Goal: Task Accomplishment & Management: Complete application form

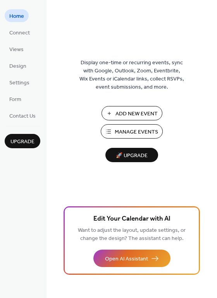
click at [150, 128] on span "Manage Events" at bounding box center [136, 132] width 43 height 8
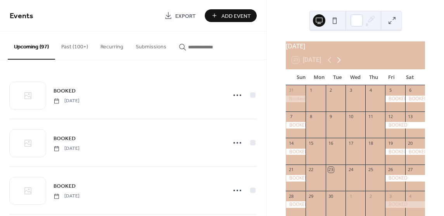
click at [339, 64] on icon at bounding box center [338, 59] width 9 height 9
click at [339, 65] on icon at bounding box center [338, 59] width 9 height 9
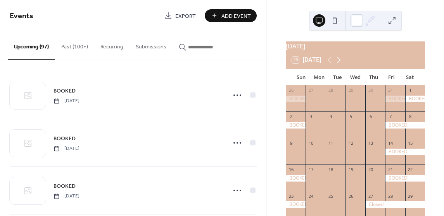
click at [339, 65] on icon at bounding box center [338, 59] width 9 height 9
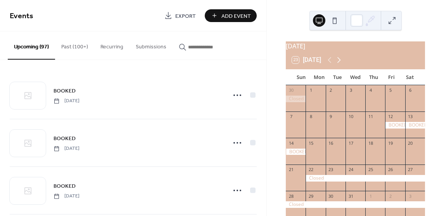
click at [341, 63] on icon at bounding box center [338, 60] width 3 height 6
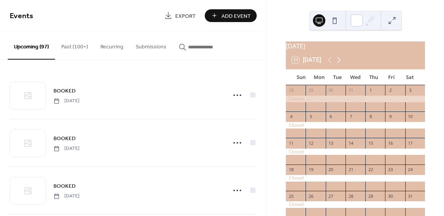
click at [339, 65] on icon at bounding box center [338, 59] width 9 height 9
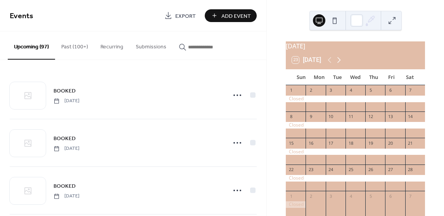
click at [336, 65] on icon at bounding box center [338, 59] width 9 height 9
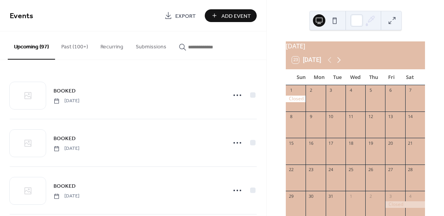
click at [336, 65] on icon at bounding box center [338, 59] width 9 height 9
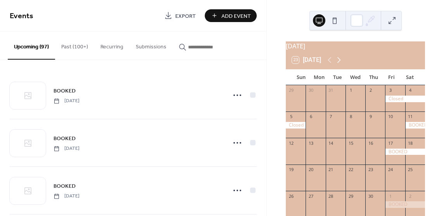
click at [337, 65] on icon at bounding box center [338, 59] width 9 height 9
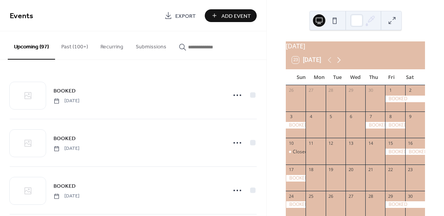
click at [337, 63] on icon at bounding box center [338, 59] width 9 height 9
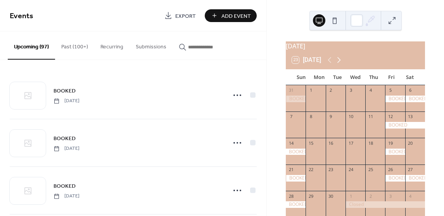
click at [337, 63] on icon at bounding box center [338, 59] width 9 height 9
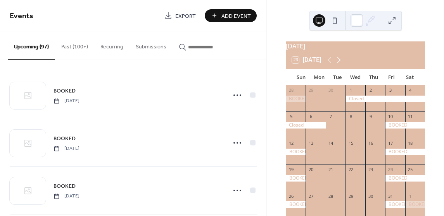
click at [338, 64] on icon at bounding box center [338, 59] width 9 height 9
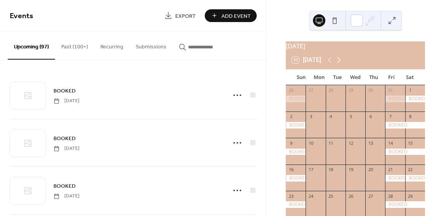
click at [338, 65] on icon at bounding box center [338, 59] width 9 height 9
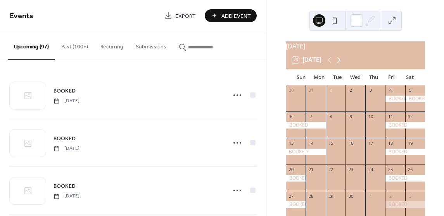
click at [338, 65] on icon at bounding box center [338, 59] width 9 height 9
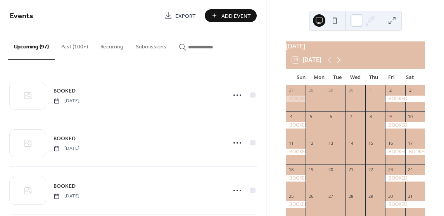
click at [339, 65] on icon at bounding box center [338, 59] width 9 height 9
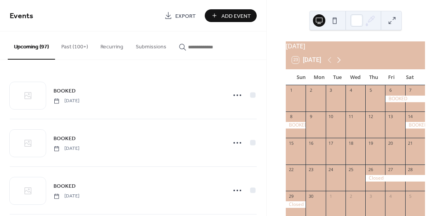
click at [339, 65] on icon at bounding box center [338, 59] width 9 height 9
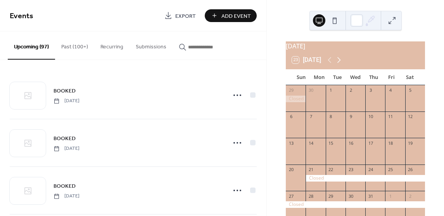
click at [338, 65] on icon at bounding box center [338, 59] width 9 height 9
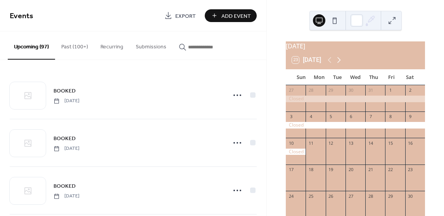
click at [338, 65] on icon at bounding box center [338, 59] width 9 height 9
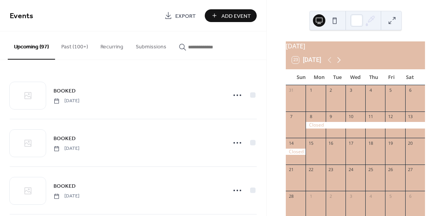
click at [338, 65] on icon at bounding box center [338, 59] width 9 height 9
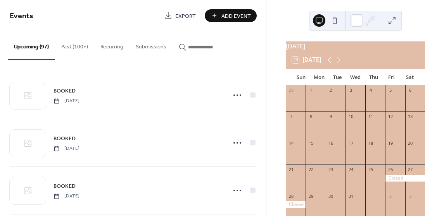
click at [329, 63] on icon at bounding box center [329, 60] width 3 height 6
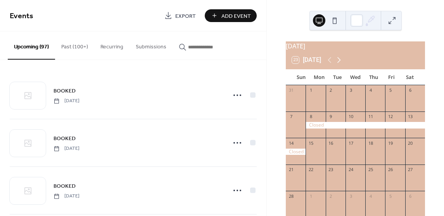
click at [337, 65] on icon at bounding box center [338, 59] width 9 height 9
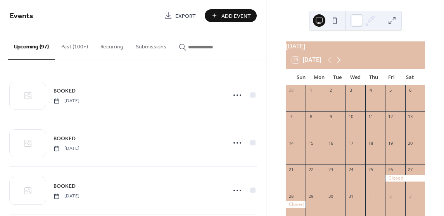
click at [337, 65] on icon at bounding box center [338, 59] width 9 height 9
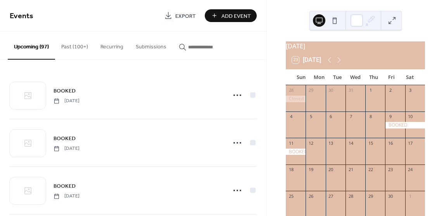
click at [305, 154] on div at bounding box center [296, 152] width 20 height 7
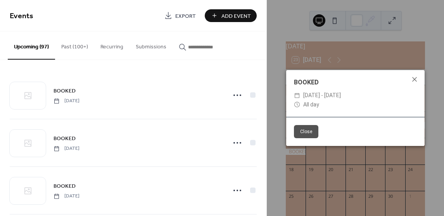
drag, startPoint x: 412, startPoint y: 81, endPoint x: 436, endPoint y: 78, distance: 24.1
click at [415, 80] on icon at bounding box center [414, 79] width 9 height 9
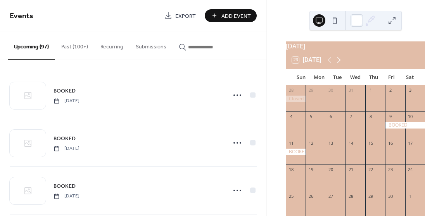
click at [341, 63] on icon at bounding box center [338, 60] width 3 height 6
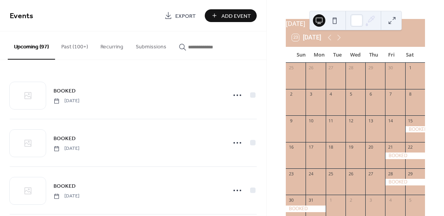
scroll to position [39, 0]
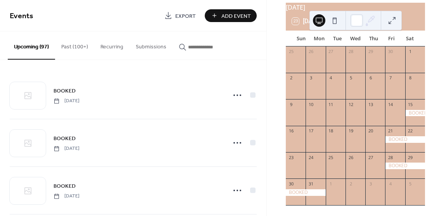
click at [241, 20] on span "Add Event" at bounding box center [235, 16] width 29 height 8
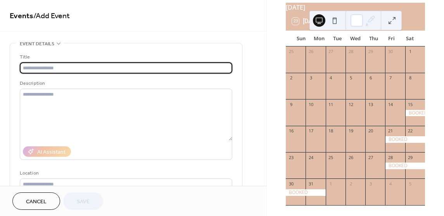
click at [170, 69] on input "text" at bounding box center [126, 67] width 212 height 11
click at [145, 69] on input "text" at bounding box center [126, 67] width 212 height 11
type input "******"
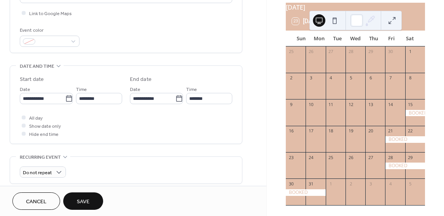
scroll to position [194, 0]
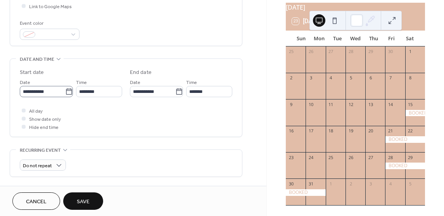
click at [65, 94] on icon at bounding box center [69, 92] width 8 height 8
click at [65, 94] on input "**********" at bounding box center [42, 91] width 45 height 11
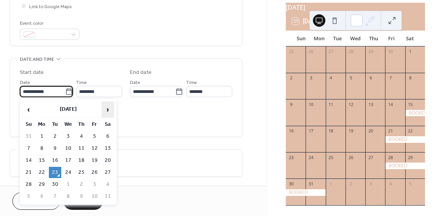
click at [105, 112] on span "›" at bounding box center [108, 109] width 12 height 15
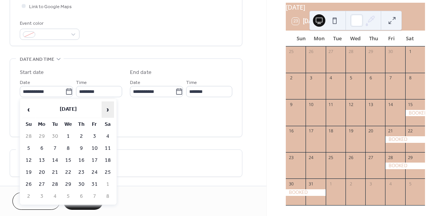
click at [105, 112] on span "›" at bounding box center [108, 109] width 12 height 15
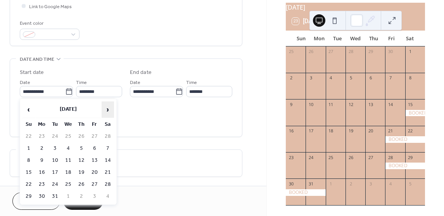
click at [105, 112] on span "›" at bounding box center [108, 109] width 12 height 15
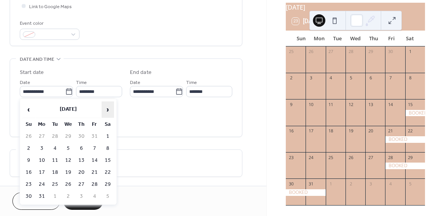
click at [105, 112] on span "›" at bounding box center [108, 109] width 12 height 15
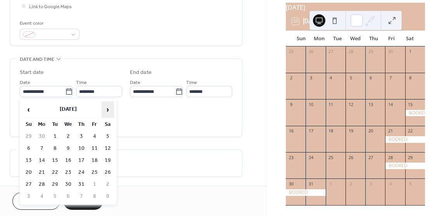
click at [105, 112] on span "›" at bounding box center [108, 109] width 12 height 15
click at [105, 113] on span "›" at bounding box center [108, 109] width 12 height 15
click at [31, 105] on span "‹" at bounding box center [29, 109] width 12 height 15
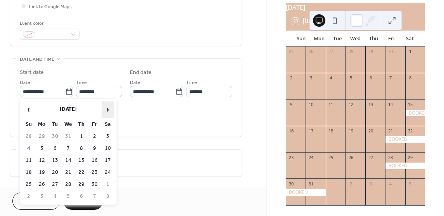
click at [107, 112] on span "›" at bounding box center [108, 109] width 12 height 15
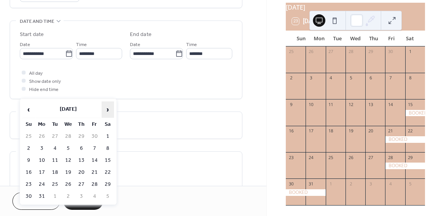
scroll to position [232, 0]
click at [98, 134] on td "30" at bounding box center [94, 136] width 12 height 11
type input "**********"
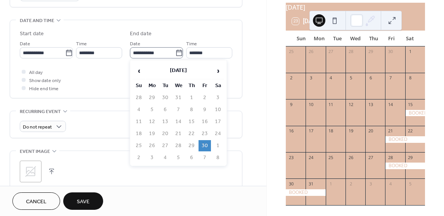
click at [177, 52] on icon at bounding box center [179, 53] width 8 height 8
click at [175, 52] on input "**********" at bounding box center [152, 52] width 45 height 11
click at [217, 146] on td "1" at bounding box center [218, 145] width 12 height 11
type input "**********"
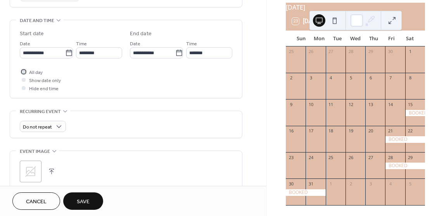
click at [26, 71] on div at bounding box center [24, 72] width 8 height 8
click at [98, 198] on button "Save" at bounding box center [83, 201] width 40 height 17
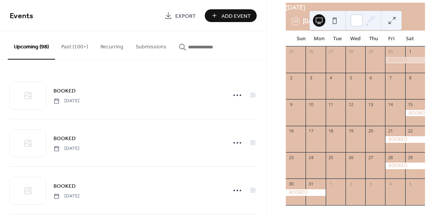
click at [441, 12] on div "[DATE] 23 [DATE] Sun Mon Tue Wed Thu Fri Sat 25 26 27 28 29 30 1 2 3 4 5 6 7 8 …" at bounding box center [355, 108] width 177 height 216
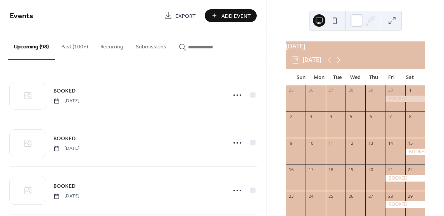
click at [340, 63] on icon at bounding box center [338, 59] width 9 height 9
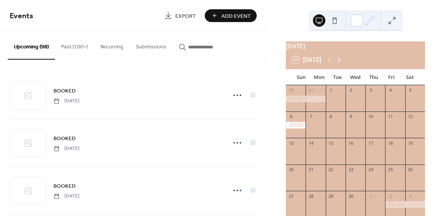
click at [340, 65] on icon at bounding box center [338, 59] width 9 height 9
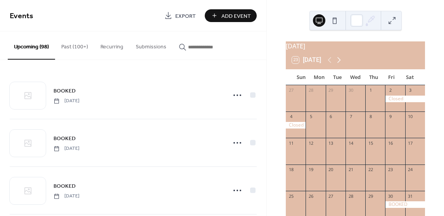
click at [337, 65] on icon at bounding box center [338, 59] width 9 height 9
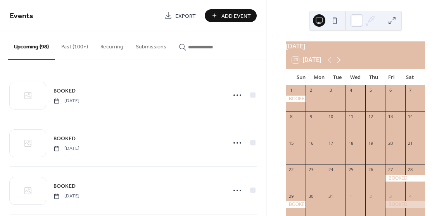
click at [337, 65] on icon at bounding box center [338, 59] width 9 height 9
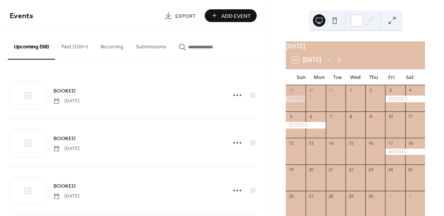
click at [341, 65] on icon at bounding box center [338, 59] width 9 height 9
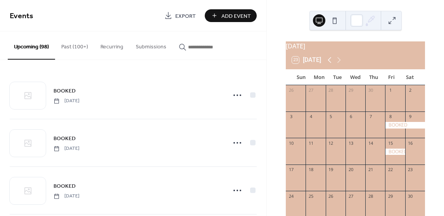
click at [332, 64] on icon at bounding box center [329, 59] width 9 height 9
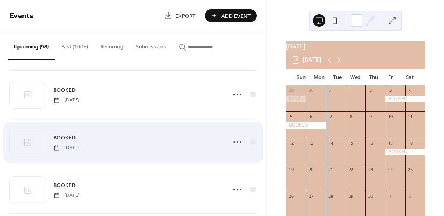
scroll to position [3341, 0]
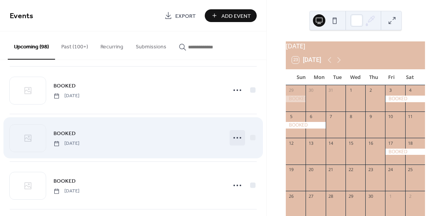
click at [234, 132] on icon at bounding box center [237, 138] width 12 height 12
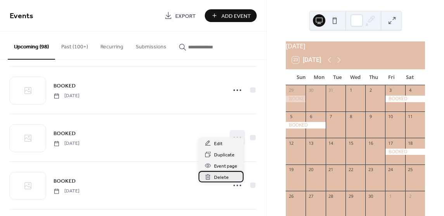
click at [219, 177] on span "Delete" at bounding box center [221, 178] width 15 height 8
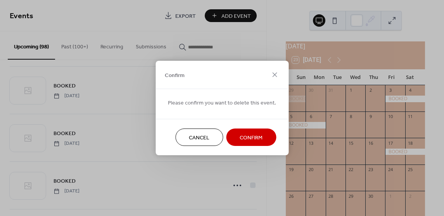
click at [246, 138] on span "Confirm" at bounding box center [250, 138] width 23 height 8
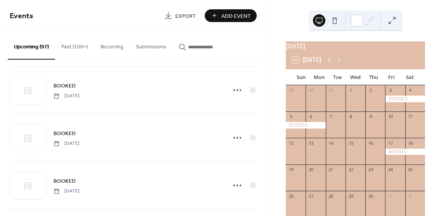
click at [329, 64] on icon at bounding box center [329, 59] width 9 height 9
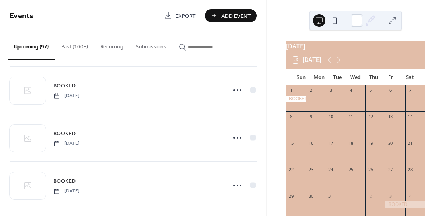
click at [234, 17] on span "Add Event" at bounding box center [235, 16] width 29 height 8
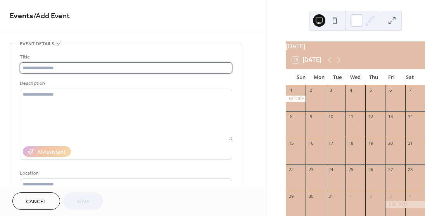
drag, startPoint x: 137, startPoint y: 68, endPoint x: 138, endPoint y: 64, distance: 4.0
click at [138, 67] on input "text" at bounding box center [126, 67] width 212 height 11
click at [73, 66] on input "text" at bounding box center [126, 67] width 212 height 11
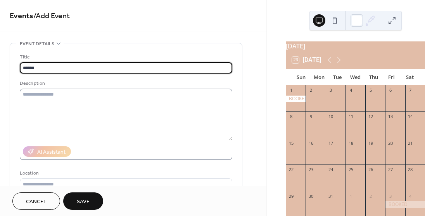
type input "******"
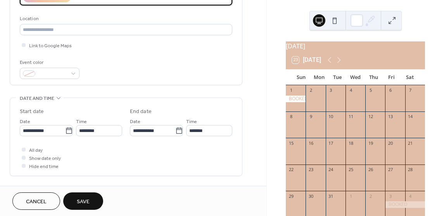
scroll to position [155, 0]
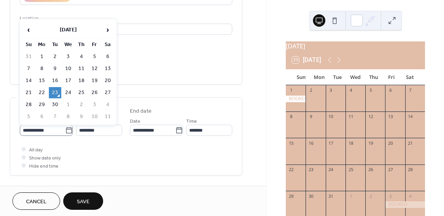
click at [68, 132] on icon at bounding box center [69, 131] width 8 height 8
click at [65, 132] on input "**********" at bounding box center [42, 130] width 45 height 11
click at [110, 32] on span "›" at bounding box center [108, 29] width 12 height 15
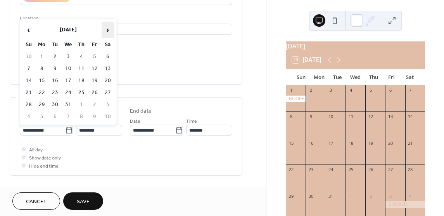
click at [110, 32] on span "›" at bounding box center [108, 29] width 12 height 15
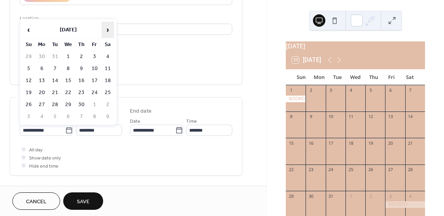
click at [110, 32] on span "›" at bounding box center [108, 29] width 12 height 15
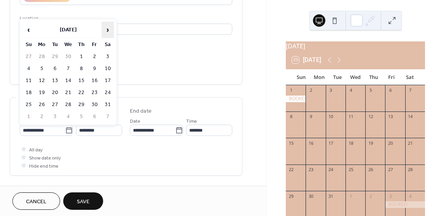
click at [110, 32] on span "›" at bounding box center [108, 29] width 12 height 15
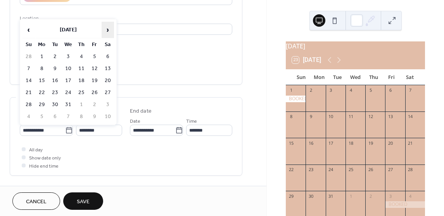
click at [110, 32] on span "›" at bounding box center [108, 29] width 12 height 15
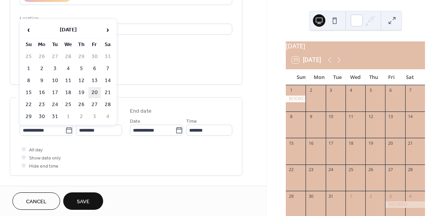
click at [92, 91] on td "20" at bounding box center [94, 92] width 12 height 11
type input "**********"
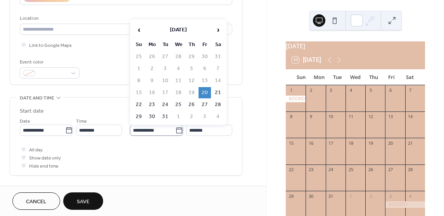
click at [178, 130] on icon at bounding box center [179, 131] width 8 height 8
click at [175, 130] on input "**********" at bounding box center [152, 130] width 45 height 11
click at [141, 103] on td "22" at bounding box center [139, 104] width 12 height 11
type input "**********"
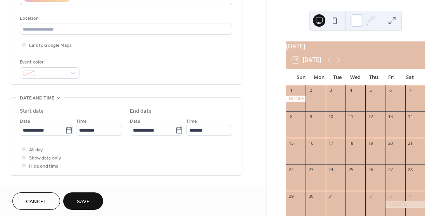
click at [162, 155] on div "All day Show date only Hide end time" at bounding box center [126, 157] width 212 height 24
click at [24, 149] on div at bounding box center [24, 149] width 4 height 4
click at [95, 203] on button "Save" at bounding box center [83, 201] width 40 height 17
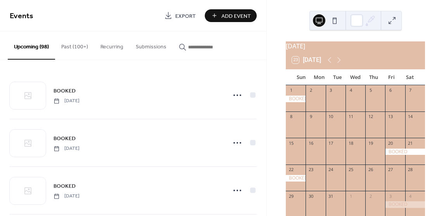
click at [324, 62] on button "23 [DATE]" at bounding box center [306, 60] width 34 height 11
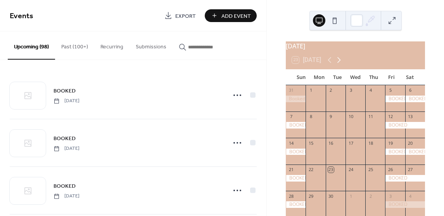
click at [339, 62] on icon at bounding box center [338, 59] width 9 height 9
click at [339, 61] on icon at bounding box center [338, 59] width 9 height 9
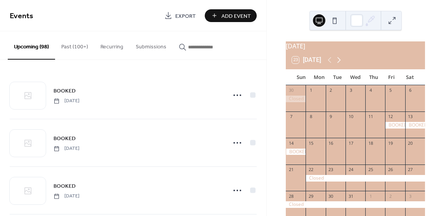
click at [339, 61] on icon at bounding box center [338, 59] width 9 height 9
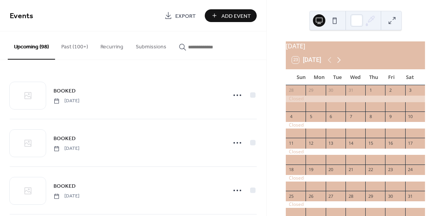
click at [339, 61] on icon at bounding box center [338, 59] width 9 height 9
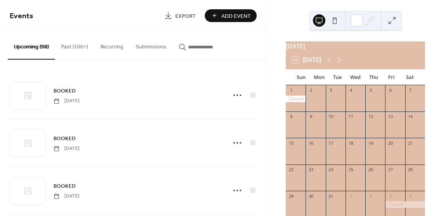
click at [339, 61] on icon at bounding box center [338, 59] width 9 height 9
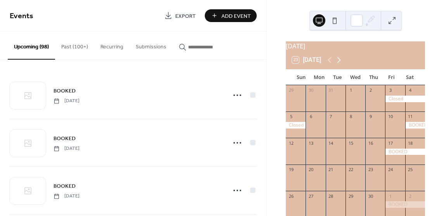
click at [339, 61] on icon at bounding box center [338, 59] width 9 height 9
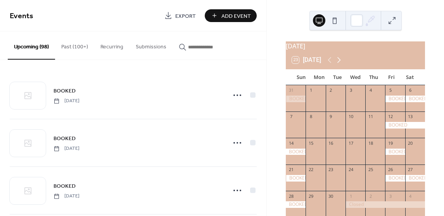
click at [339, 61] on icon at bounding box center [338, 59] width 9 height 9
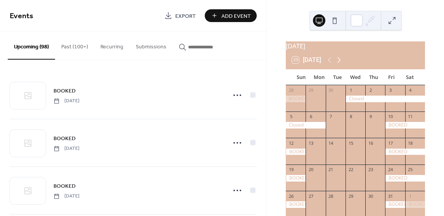
click at [339, 60] on icon at bounding box center [338, 59] width 9 height 9
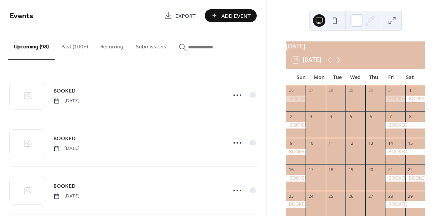
click at [339, 60] on icon at bounding box center [338, 59] width 9 height 9
click at [339, 59] on div "23 [DATE]" at bounding box center [355, 60] width 139 height 19
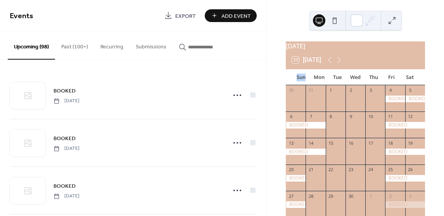
click at [339, 59] on div "23 [DATE]" at bounding box center [355, 60] width 139 height 19
click at [339, 63] on icon at bounding box center [338, 60] width 3 height 6
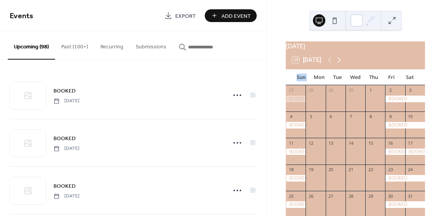
click at [339, 63] on icon at bounding box center [338, 59] width 9 height 9
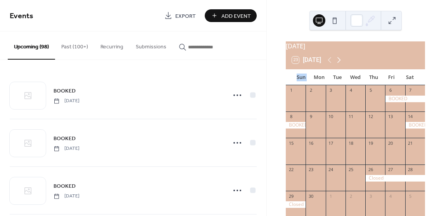
click at [339, 63] on icon at bounding box center [338, 59] width 9 height 9
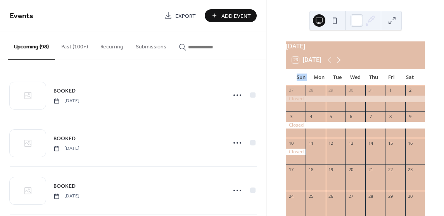
click at [339, 62] on icon at bounding box center [338, 60] width 3 height 6
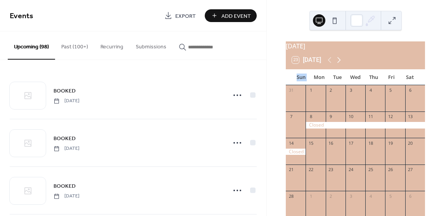
click at [339, 62] on icon at bounding box center [338, 60] width 3 height 6
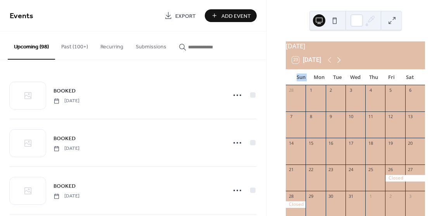
click at [339, 62] on icon at bounding box center [338, 60] width 3 height 6
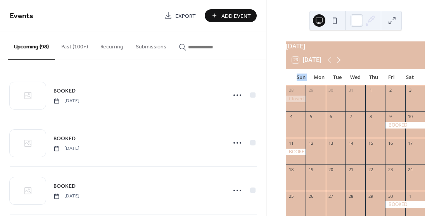
click at [339, 62] on icon at bounding box center [338, 60] width 3 height 6
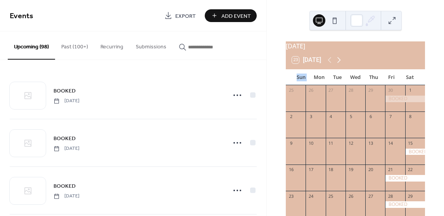
click at [339, 62] on icon at bounding box center [338, 60] width 3 height 6
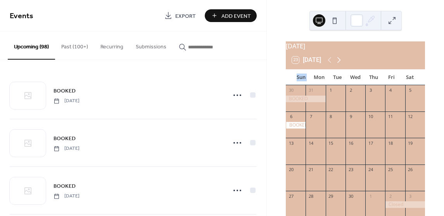
click at [341, 64] on icon at bounding box center [338, 59] width 9 height 9
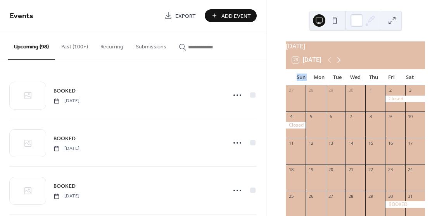
click at [339, 63] on icon at bounding box center [338, 59] width 9 height 9
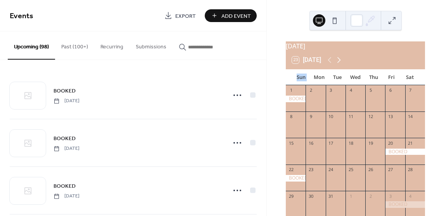
click at [340, 63] on icon at bounding box center [338, 60] width 3 height 6
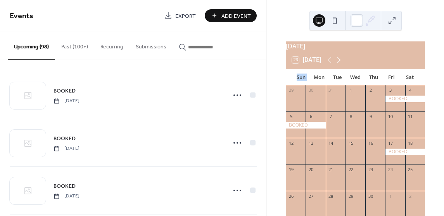
click at [340, 63] on icon at bounding box center [338, 60] width 3 height 6
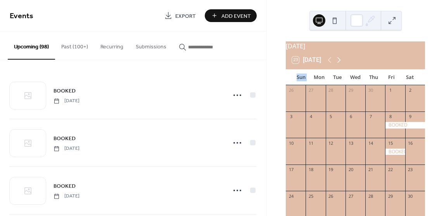
click at [341, 65] on icon at bounding box center [338, 59] width 9 height 9
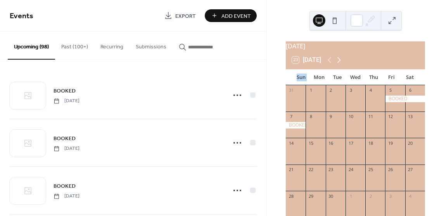
click at [341, 65] on icon at bounding box center [338, 59] width 9 height 9
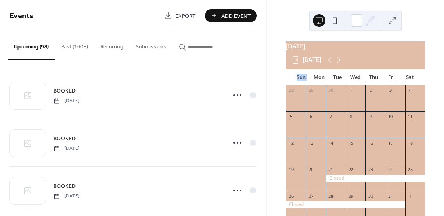
click at [341, 65] on icon at bounding box center [338, 59] width 9 height 9
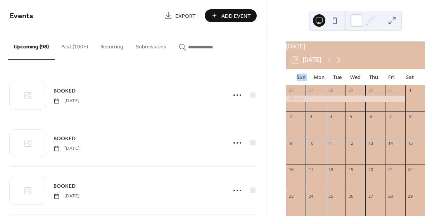
click at [341, 65] on icon at bounding box center [338, 59] width 9 height 9
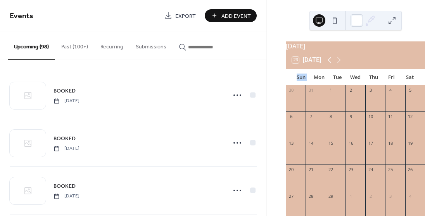
click at [333, 64] on icon at bounding box center [329, 59] width 9 height 9
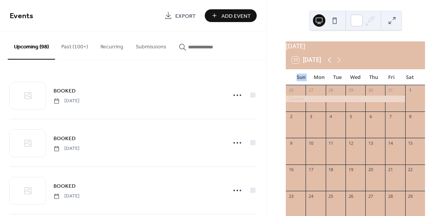
click at [333, 64] on icon at bounding box center [329, 59] width 9 height 9
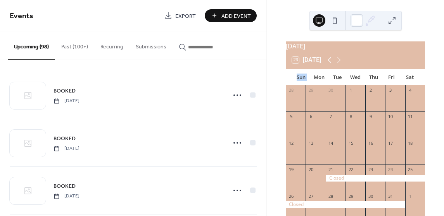
click at [333, 64] on icon at bounding box center [329, 59] width 9 height 9
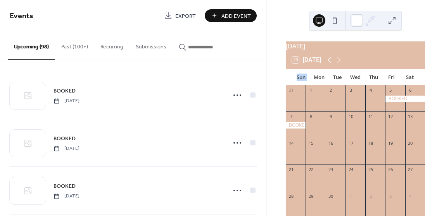
click at [333, 64] on icon at bounding box center [329, 59] width 9 height 9
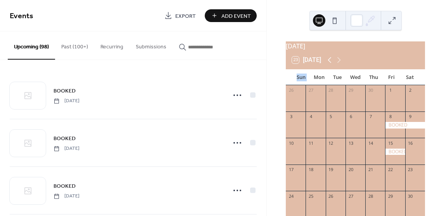
click at [333, 64] on icon at bounding box center [329, 59] width 9 height 9
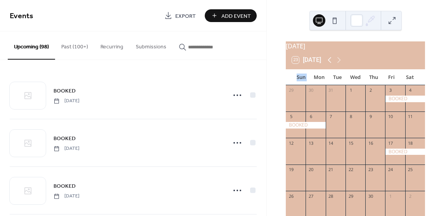
click at [333, 64] on icon at bounding box center [329, 59] width 9 height 9
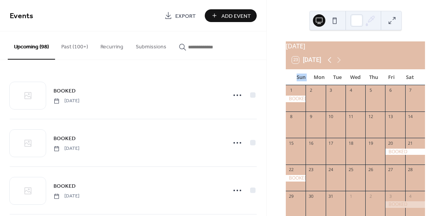
click at [333, 64] on icon at bounding box center [329, 59] width 9 height 9
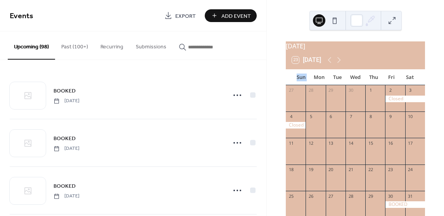
drag, startPoint x: 330, startPoint y: 65, endPoint x: 347, endPoint y: 62, distance: 17.4
click at [347, 62] on div "23 [DATE]" at bounding box center [355, 60] width 139 height 19
click at [339, 63] on icon at bounding box center [338, 59] width 9 height 9
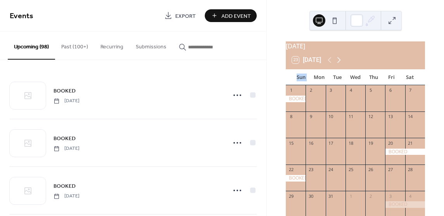
click at [341, 64] on icon at bounding box center [338, 59] width 9 height 9
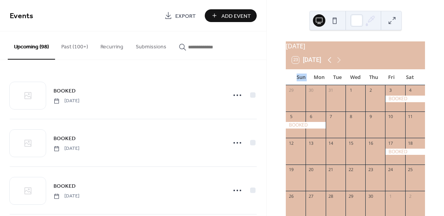
click at [330, 64] on icon at bounding box center [329, 59] width 9 height 9
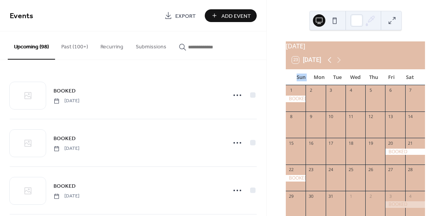
click at [332, 65] on icon at bounding box center [329, 59] width 9 height 9
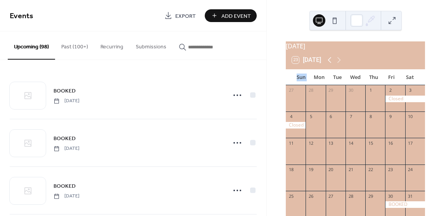
click at [331, 64] on icon at bounding box center [329, 59] width 9 height 9
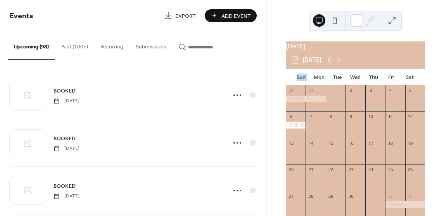
click at [332, 62] on icon at bounding box center [329, 59] width 9 height 9
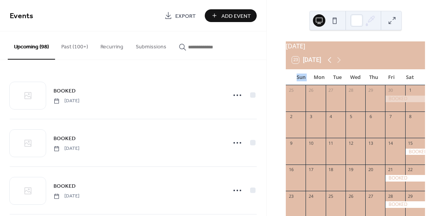
click at [331, 65] on icon at bounding box center [329, 59] width 9 height 9
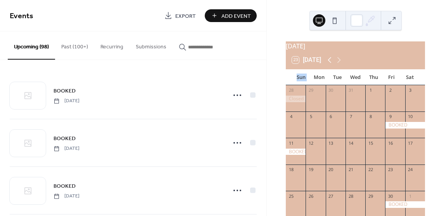
click at [330, 64] on icon at bounding box center [329, 59] width 9 height 9
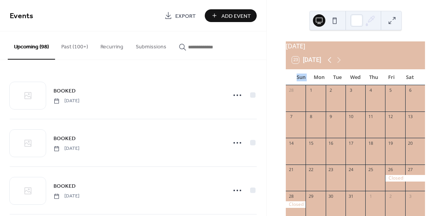
click at [331, 65] on icon at bounding box center [329, 59] width 9 height 9
